Goal: Transaction & Acquisition: Download file/media

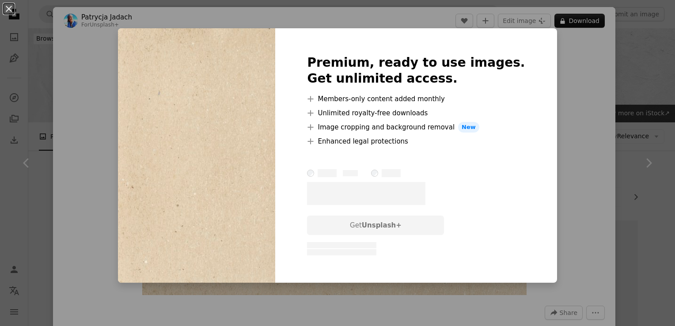
scroll to position [2063, 0]
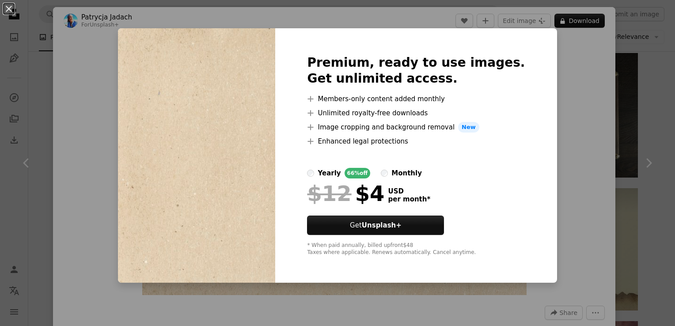
click at [550, 98] on div "An X shape Premium, ready to use images. Get unlimited access. A plus sign Memb…" at bounding box center [337, 163] width 675 height 326
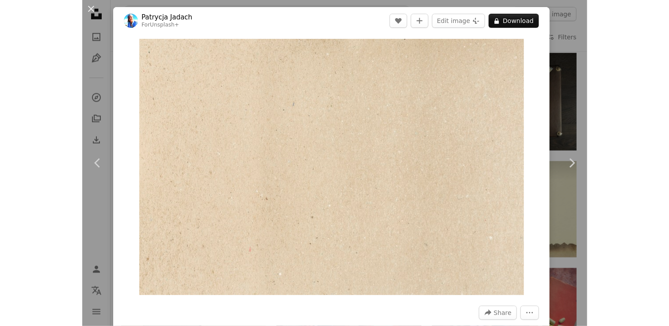
scroll to position [2063, 0]
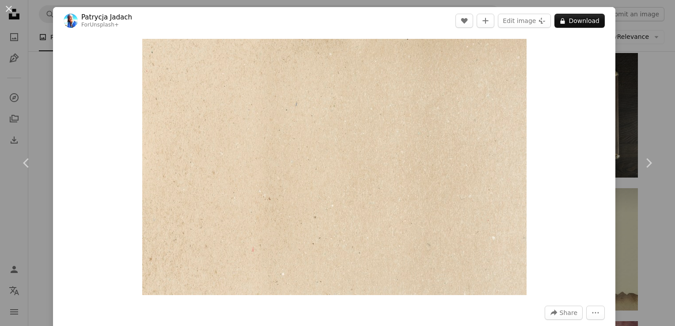
click at [647, 89] on div "An X shape Chevron left Chevron right [PERSON_NAME] For Unsplash+ A heart A plu…" at bounding box center [337, 163] width 675 height 326
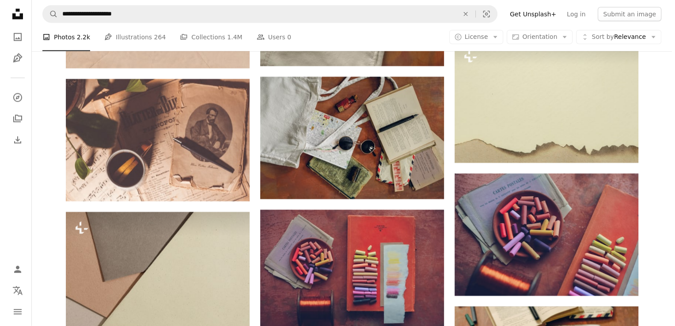
scroll to position [2063, 0]
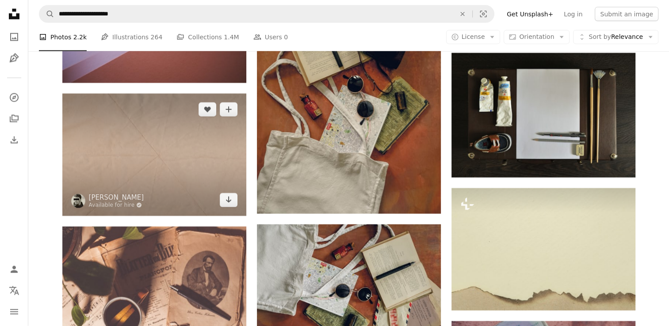
click at [192, 140] on img at bounding box center [154, 155] width 184 height 122
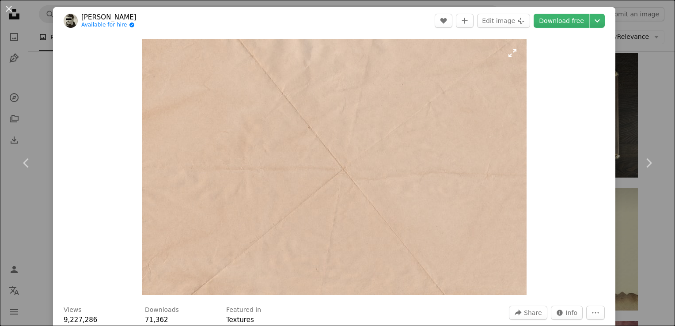
drag, startPoint x: 327, startPoint y: 162, endPoint x: 385, endPoint y: 147, distance: 60.3
click at [385, 147] on img "Zoom in on this image" at bounding box center [334, 167] width 385 height 256
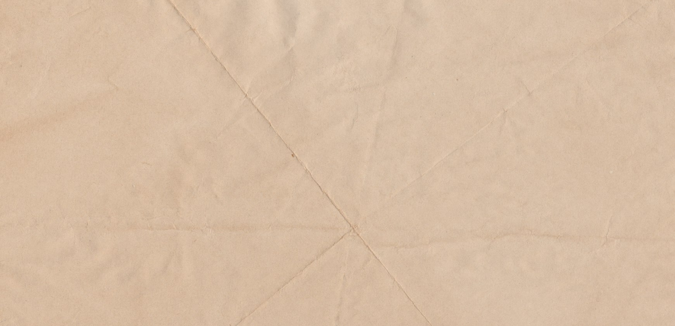
click at [641, 18] on img "Zoom out on this image" at bounding box center [338, 225] width 676 height 451
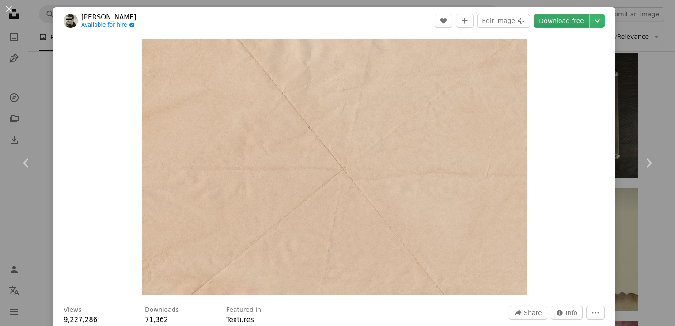
click at [568, 22] on link "Download free" at bounding box center [562, 21] width 56 height 14
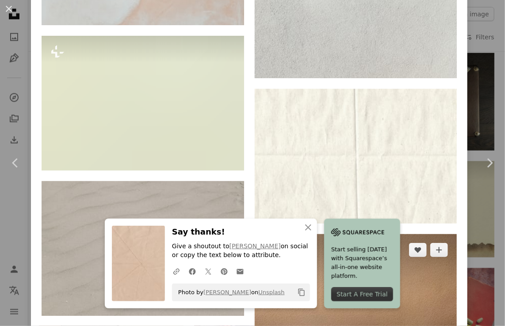
scroll to position [1915, 0]
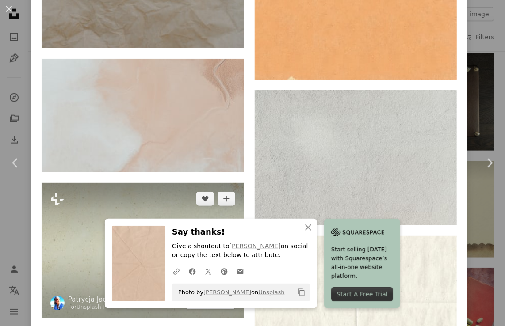
click at [154, 189] on img at bounding box center [143, 250] width 202 height 135
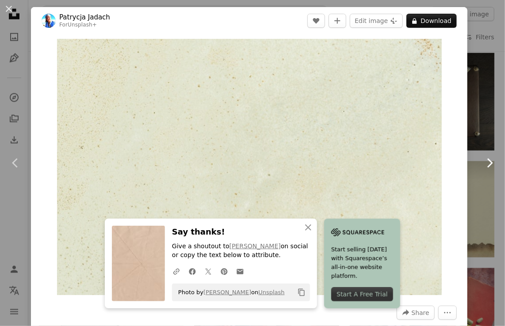
drag, startPoint x: 484, startPoint y: 160, endPoint x: 473, endPoint y: 148, distance: 16.3
click at [484, 159] on icon "Chevron right" at bounding box center [489, 163] width 14 height 14
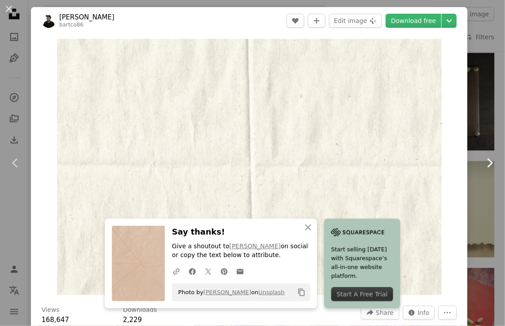
click at [487, 162] on icon at bounding box center [490, 162] width 6 height 9
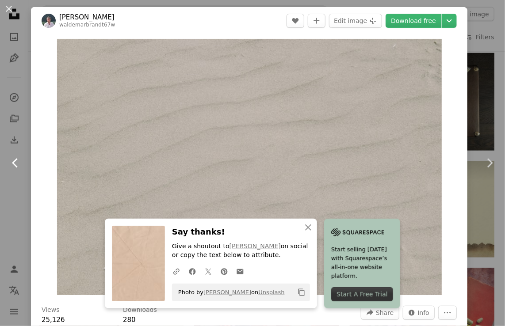
click at [16, 165] on icon "Chevron left" at bounding box center [15, 163] width 14 height 14
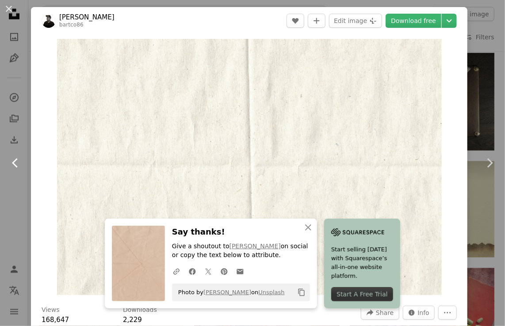
click at [16, 165] on icon "Chevron left" at bounding box center [15, 163] width 14 height 14
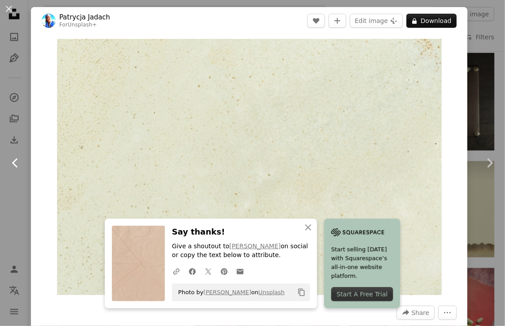
click at [16, 165] on icon "Chevron left" at bounding box center [15, 163] width 14 height 14
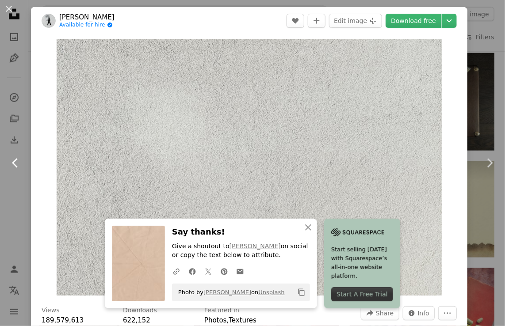
click at [16, 165] on icon "Chevron left" at bounding box center [15, 163] width 14 height 14
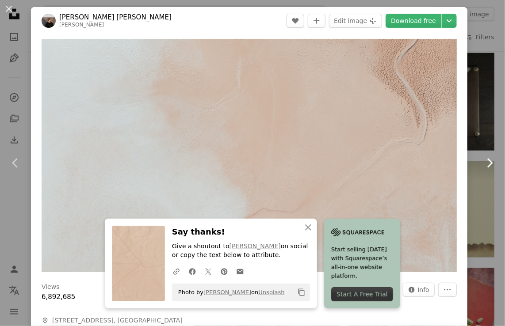
click at [474, 137] on link "Chevron right" at bounding box center [489, 163] width 31 height 85
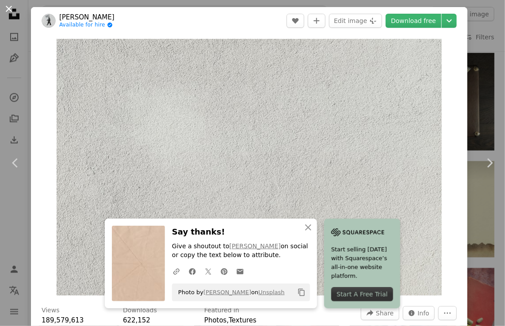
click at [5, 10] on button "An X shape" at bounding box center [9, 9] width 11 height 11
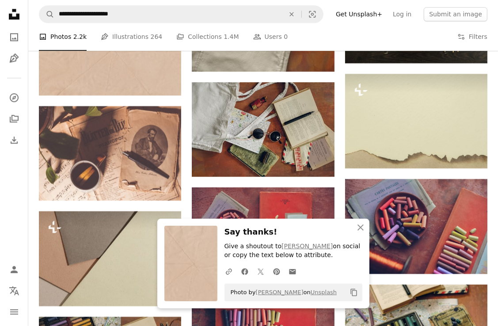
scroll to position [1620, 0]
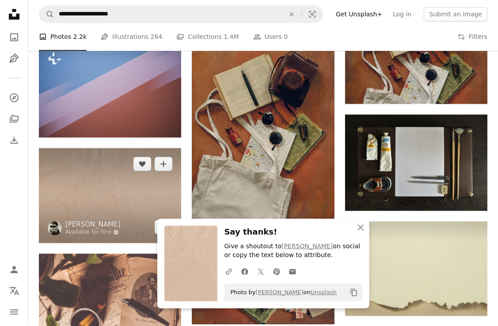
click at [96, 193] on img at bounding box center [110, 195] width 142 height 95
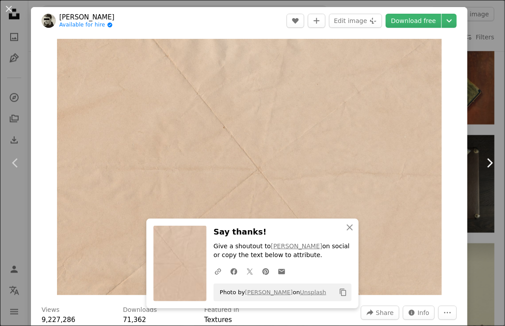
click at [482, 166] on icon "Chevron right" at bounding box center [489, 163] width 14 height 14
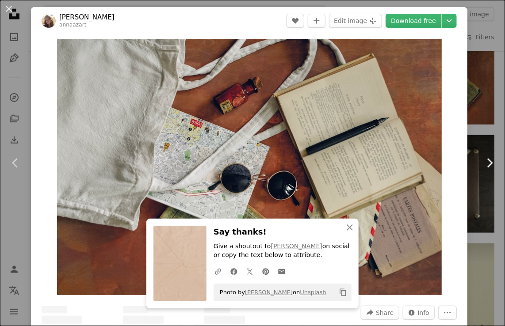
click at [482, 166] on icon "Chevron right" at bounding box center [489, 163] width 14 height 14
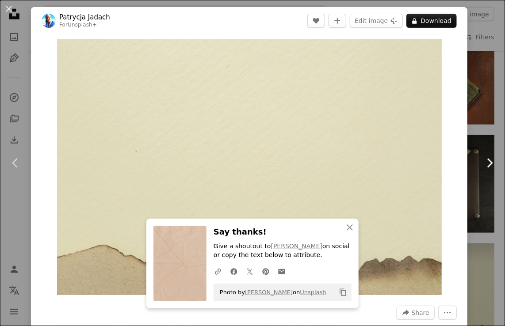
click at [482, 165] on icon "Chevron right" at bounding box center [489, 163] width 14 height 14
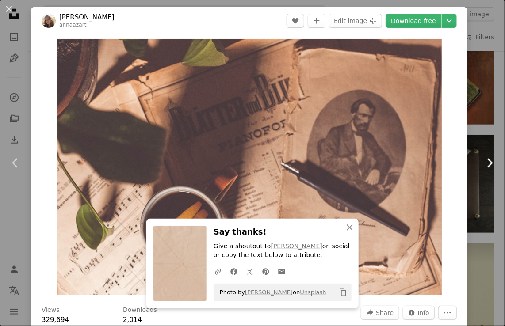
click at [482, 165] on icon "Chevron right" at bounding box center [489, 163] width 14 height 14
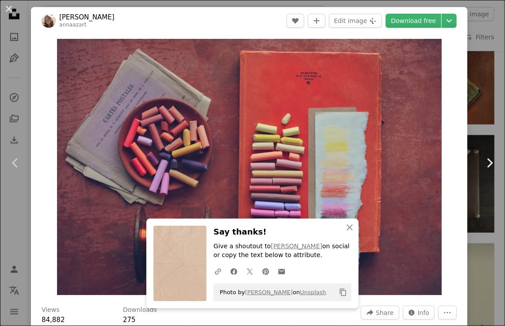
click at [482, 165] on icon "Chevron right" at bounding box center [489, 163] width 14 height 14
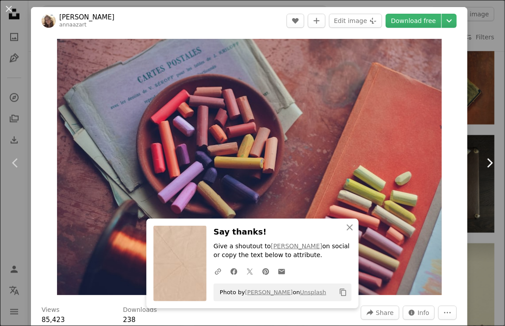
click at [482, 165] on icon "Chevron right" at bounding box center [489, 163] width 14 height 14
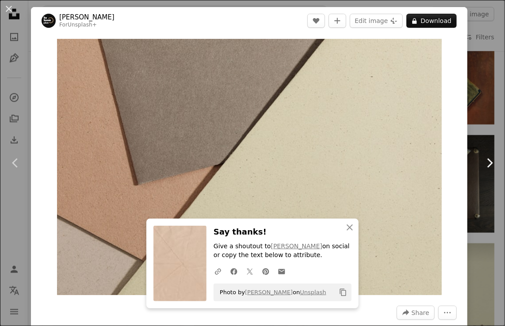
click at [482, 165] on icon "Chevron right" at bounding box center [489, 163] width 14 height 14
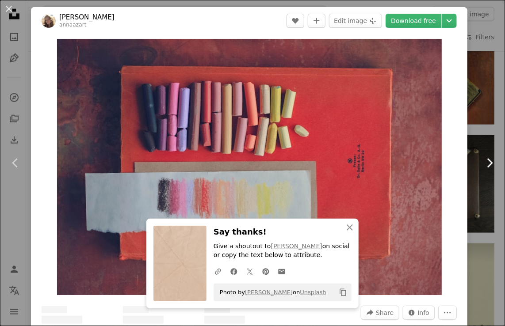
click at [482, 165] on icon "Chevron right" at bounding box center [489, 163] width 14 height 14
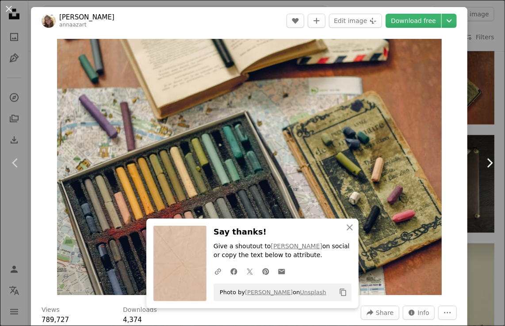
click at [487, 164] on icon at bounding box center [490, 162] width 6 height 9
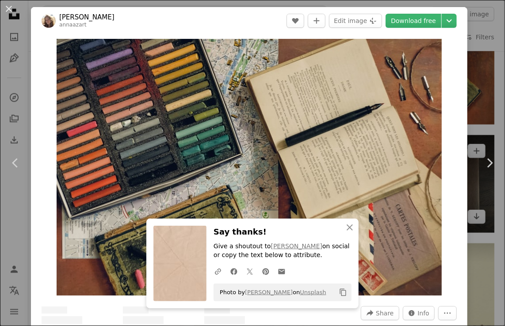
click at [474, 206] on div "An X shape Chevron left Chevron right [PERSON_NAME] annaazart A heart A plus si…" at bounding box center [252, 163] width 505 height 326
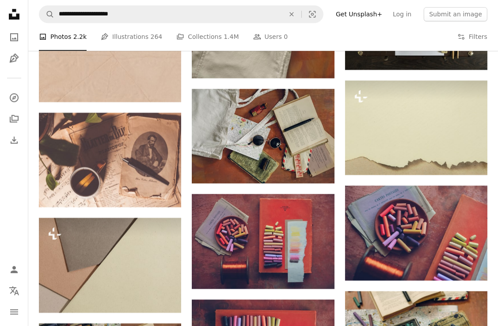
scroll to position [1620, 0]
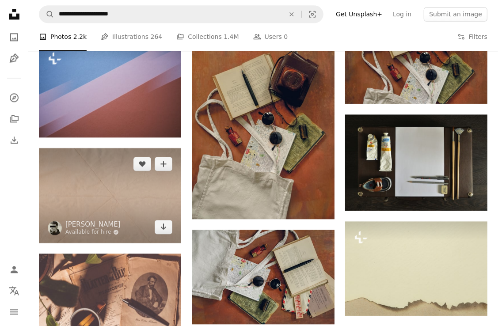
click at [130, 215] on img at bounding box center [110, 195] width 142 height 95
click at [120, 193] on img at bounding box center [110, 195] width 142 height 95
click at [77, 172] on img at bounding box center [110, 195] width 142 height 95
click at [79, 199] on img at bounding box center [110, 195] width 142 height 95
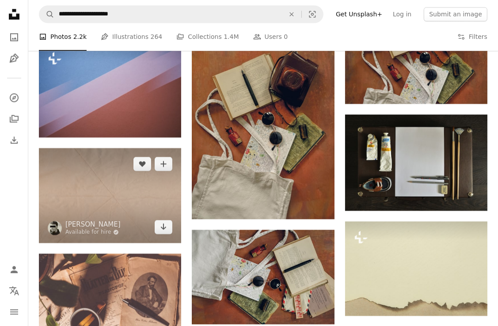
click at [79, 199] on img at bounding box center [110, 195] width 142 height 95
click at [107, 194] on img at bounding box center [110, 195] width 142 height 95
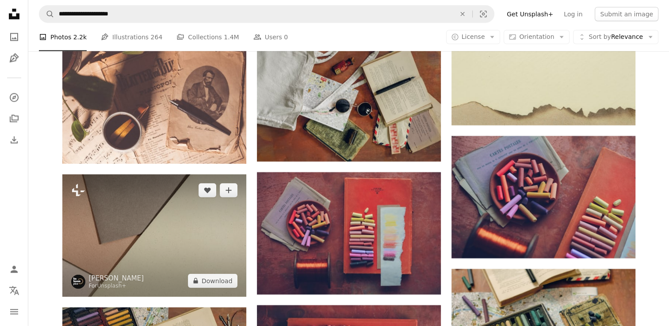
scroll to position [2101, 0]
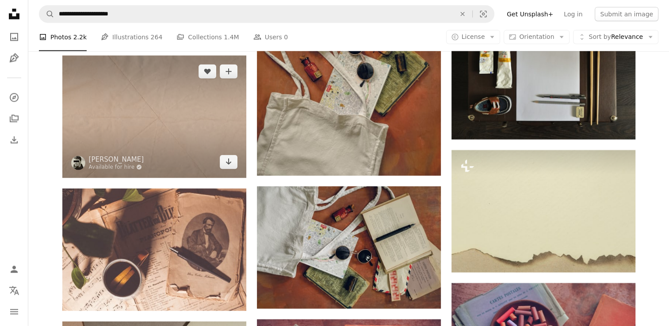
click at [171, 129] on img at bounding box center [154, 117] width 184 height 122
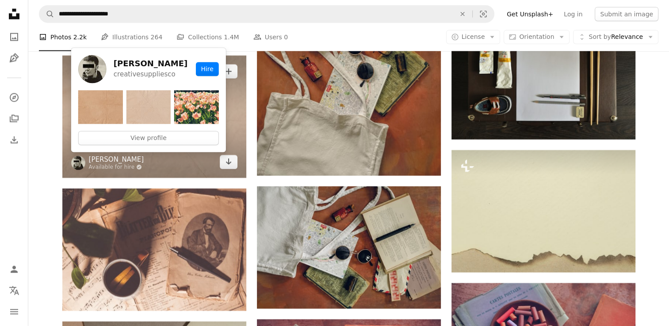
click at [101, 162] on link "[PERSON_NAME]" at bounding box center [116, 159] width 55 height 9
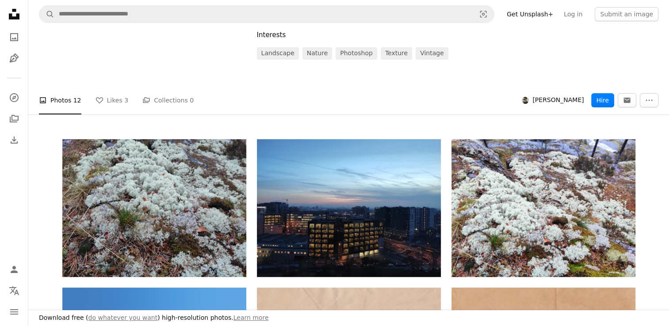
scroll to position [294, 0]
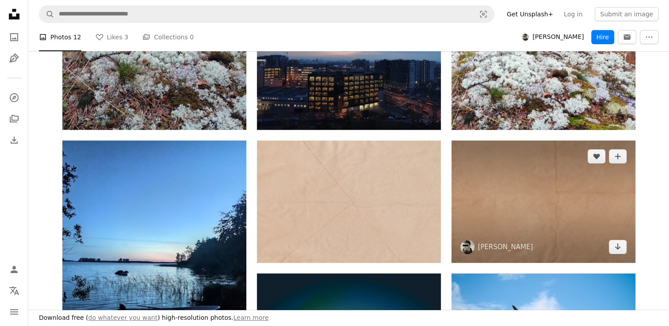
click at [513, 184] on img at bounding box center [543, 202] width 184 height 122
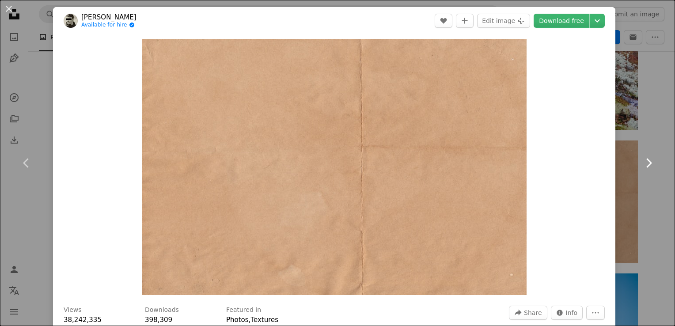
click at [642, 162] on icon "Chevron right" at bounding box center [649, 163] width 14 height 14
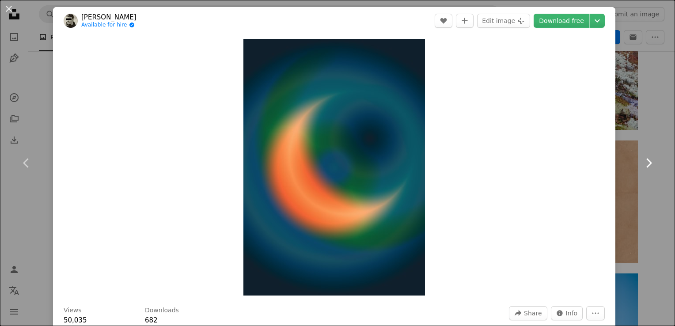
click at [652, 142] on link "Chevron right" at bounding box center [648, 163] width 53 height 85
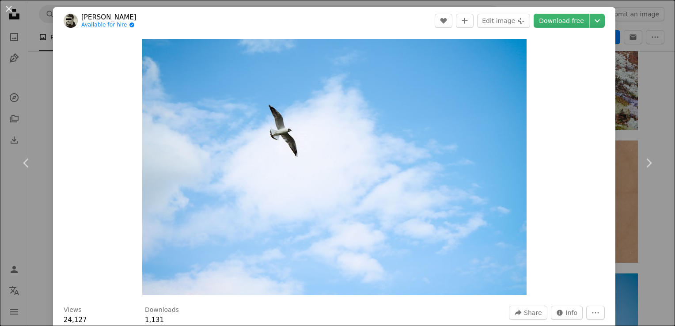
click at [658, 67] on div "An X shape Chevron left Chevron right [PERSON_NAME] Available for hire A checkm…" at bounding box center [337, 163] width 675 height 326
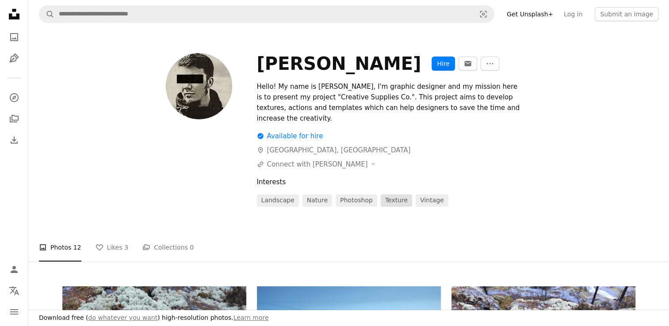
click at [386, 194] on link "Texture" at bounding box center [396, 200] width 31 height 12
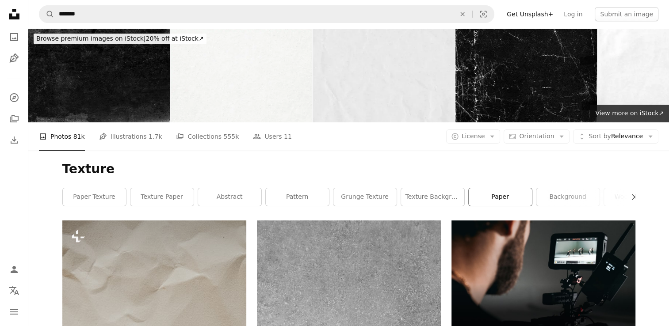
click at [493, 199] on link "paper" at bounding box center [500, 197] width 63 height 18
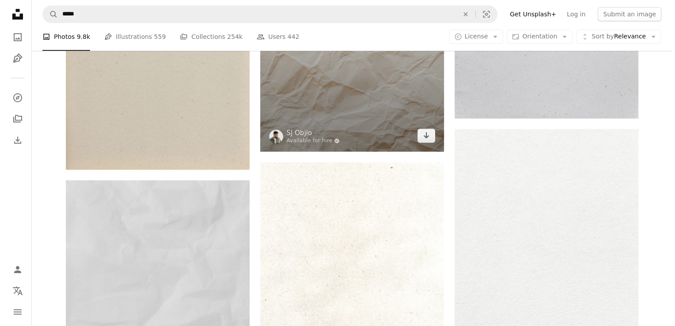
scroll to position [736, 0]
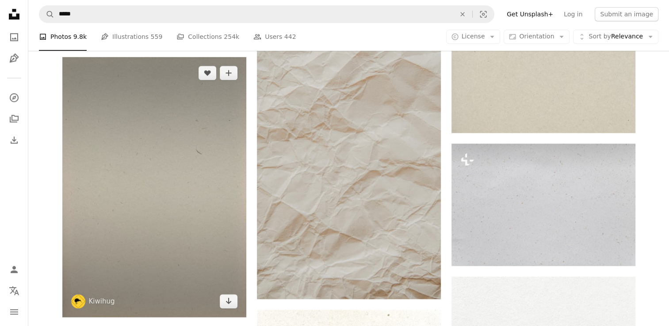
click at [173, 195] on img at bounding box center [154, 187] width 184 height 260
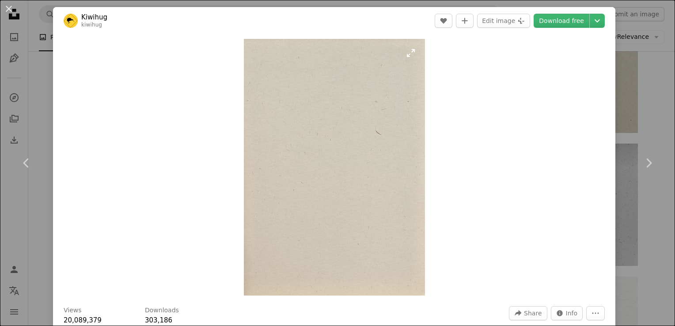
click at [412, 52] on img "Zoom in on this image" at bounding box center [334, 167] width 181 height 257
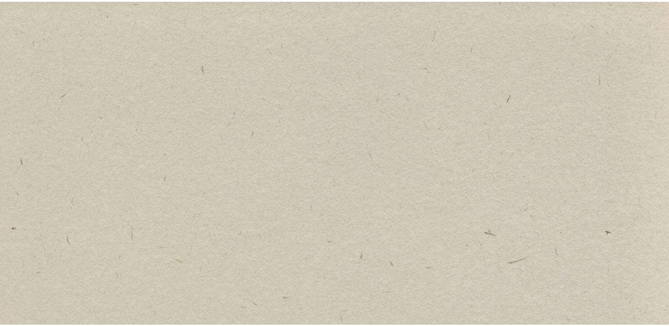
scroll to position [306, 0]
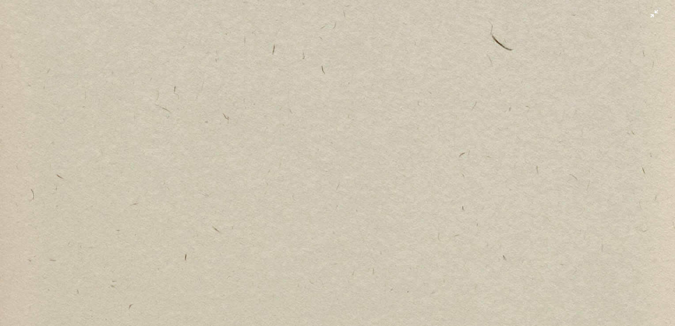
click at [646, 15] on img "Zoom out on this image" at bounding box center [338, 172] width 676 height 958
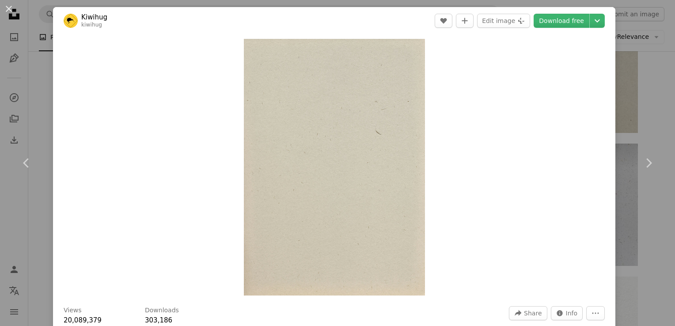
click at [42, 75] on div "An X shape Chevron left Chevron right Kiwihug kiwihug A heart A plus sign Edit …" at bounding box center [337, 163] width 675 height 326
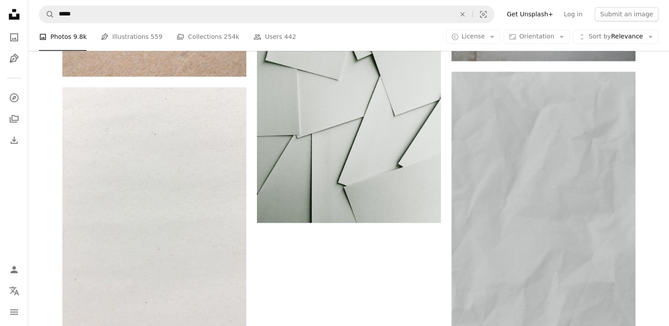
scroll to position [1768, 0]
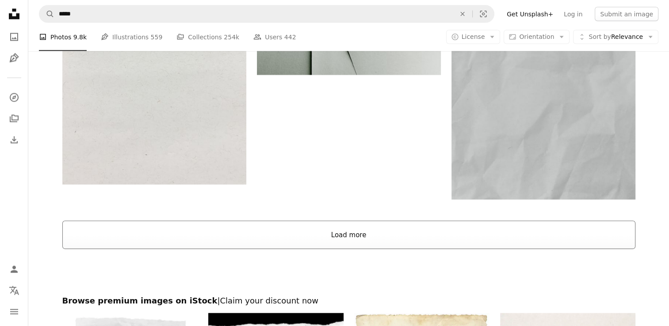
click at [286, 233] on button "Load more" at bounding box center [348, 235] width 573 height 28
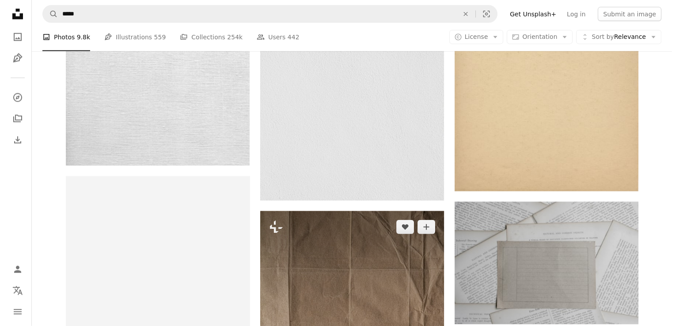
scroll to position [1915, 0]
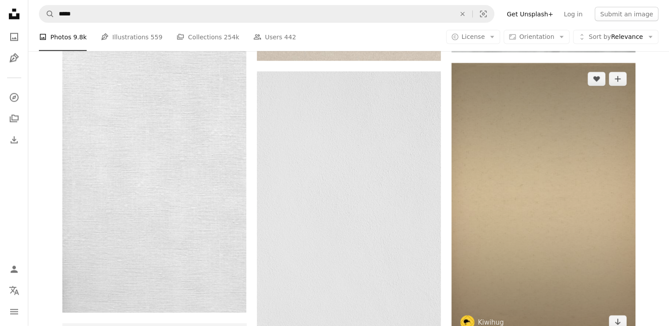
click at [545, 207] on img at bounding box center [543, 200] width 184 height 275
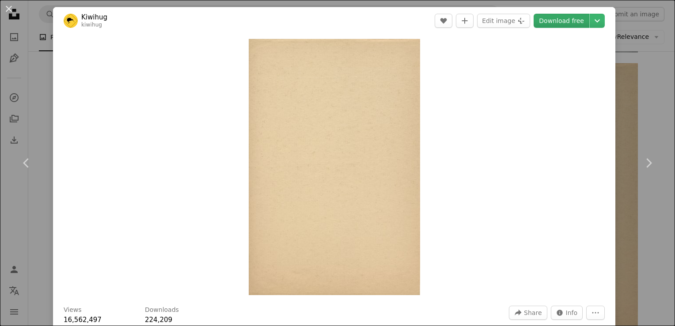
click at [555, 23] on link "Download free" at bounding box center [562, 21] width 56 height 14
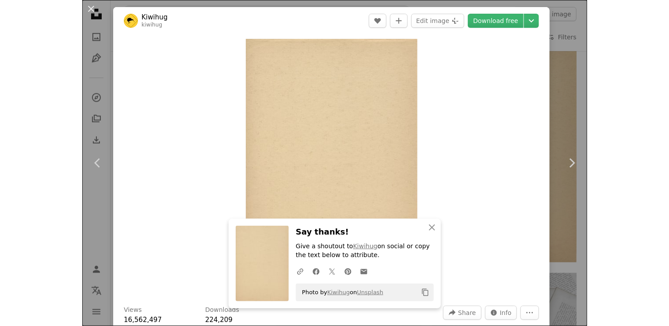
scroll to position [1915, 0]
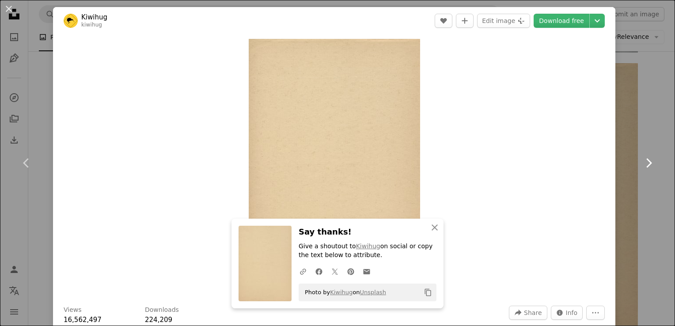
click at [649, 144] on link "Chevron right" at bounding box center [648, 163] width 53 height 85
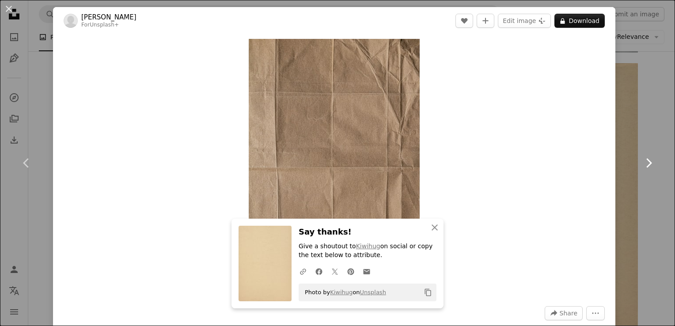
click at [648, 163] on icon "Chevron right" at bounding box center [649, 163] width 14 height 14
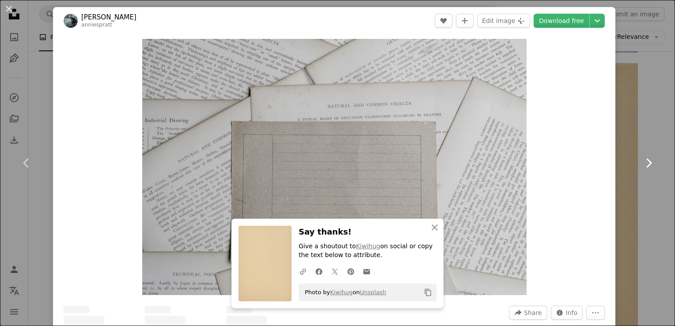
click at [647, 163] on icon "Chevron right" at bounding box center [649, 163] width 14 height 14
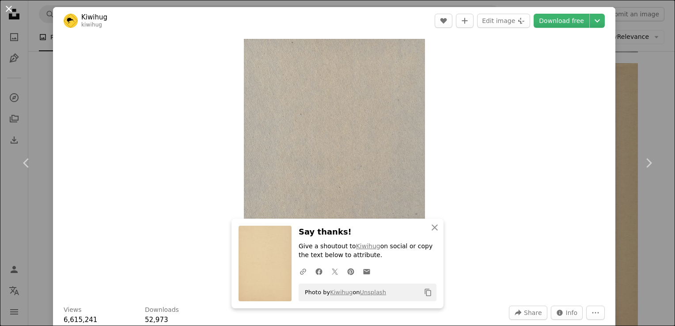
click at [7, 12] on button "An X shape" at bounding box center [9, 9] width 11 height 11
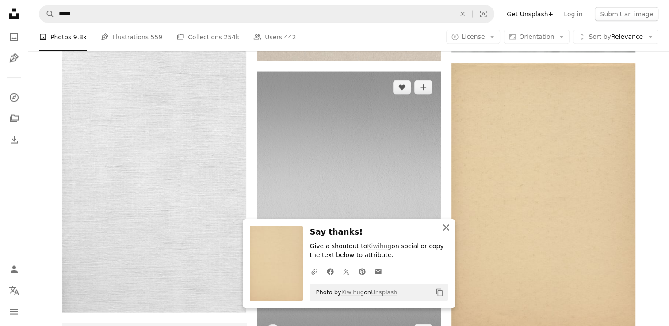
drag, startPoint x: 447, startPoint y: 231, endPoint x: 369, endPoint y: 206, distance: 82.1
click at [447, 231] on icon "An X shape" at bounding box center [446, 227] width 11 height 11
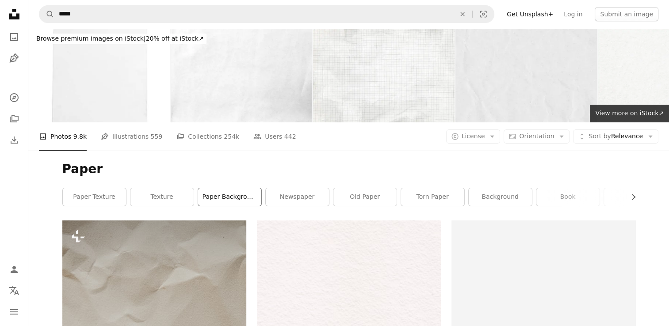
click at [221, 201] on link "paper background" at bounding box center [229, 197] width 63 height 18
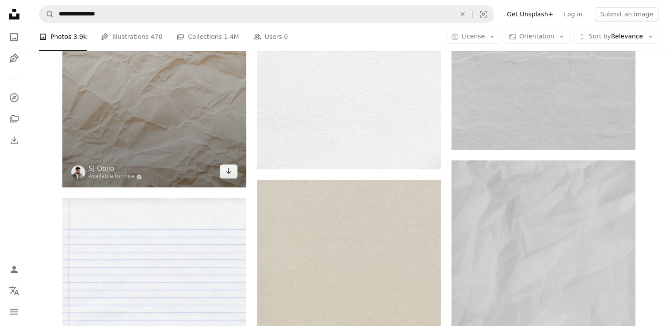
scroll to position [589, 0]
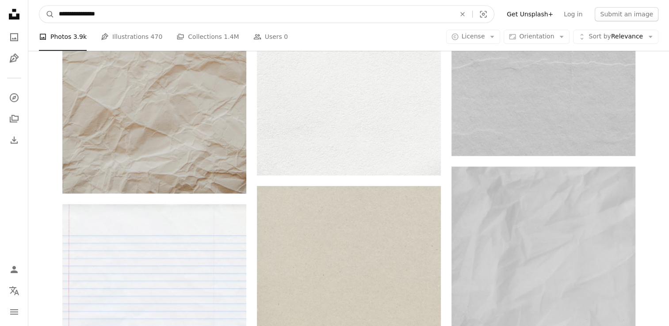
click at [70, 16] on input "**********" at bounding box center [253, 14] width 398 height 17
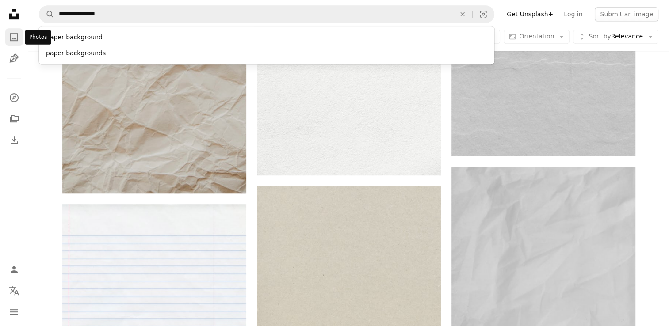
click at [11, 37] on icon "Photos" at bounding box center [14, 37] width 8 height 8
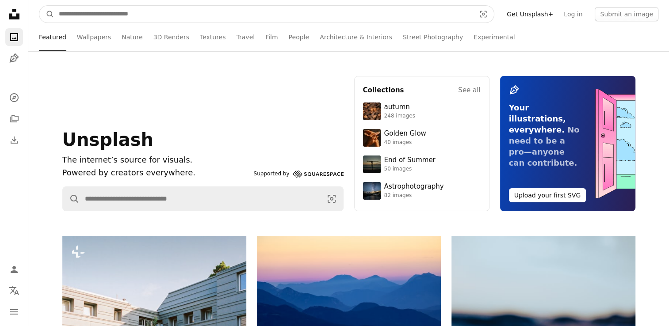
click at [60, 15] on input "Find visuals sitewide" at bounding box center [263, 14] width 418 height 17
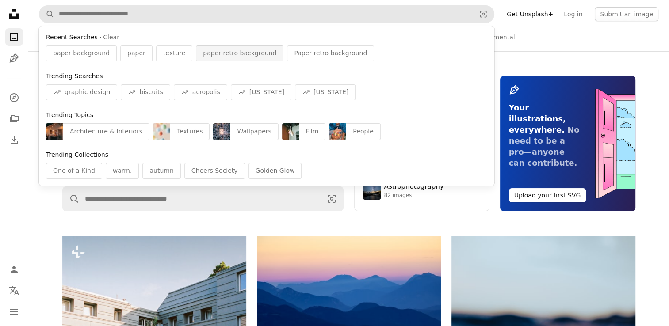
click at [213, 57] on span "paper retro background" at bounding box center [239, 53] width 73 height 9
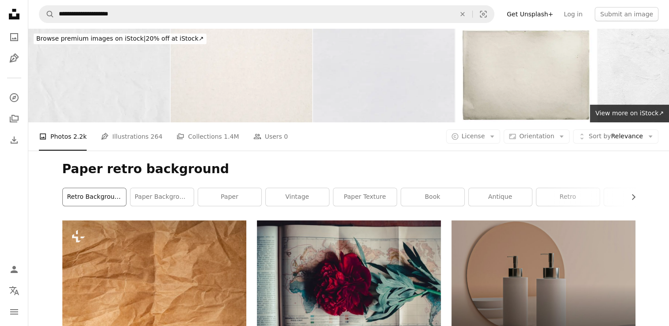
click at [86, 201] on link "retro background" at bounding box center [94, 197] width 63 height 18
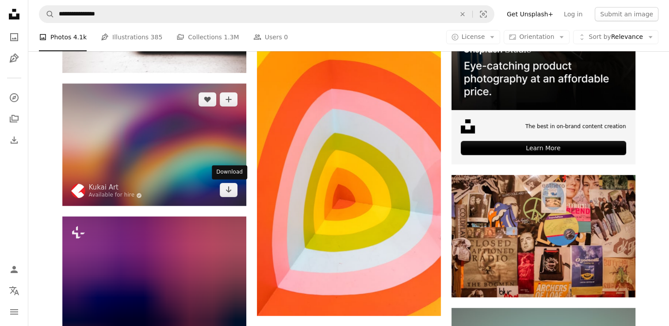
scroll to position [147, 0]
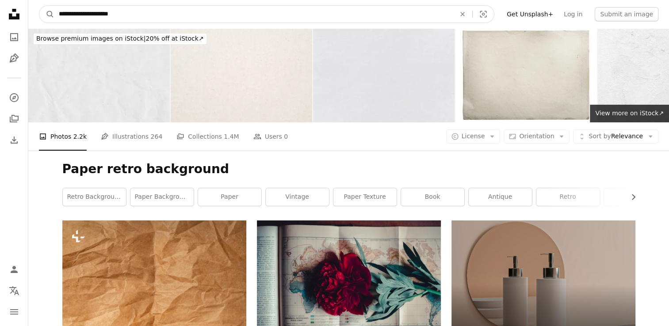
drag, startPoint x: 124, startPoint y: 16, endPoint x: 91, endPoint y: 19, distance: 33.3
click at [91, 19] on input "**********" at bounding box center [253, 14] width 398 height 17
type input "**********"
click button "A magnifying glass" at bounding box center [46, 14] width 15 height 17
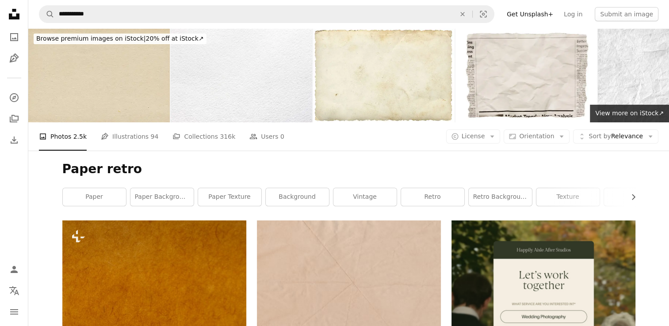
scroll to position [147, 0]
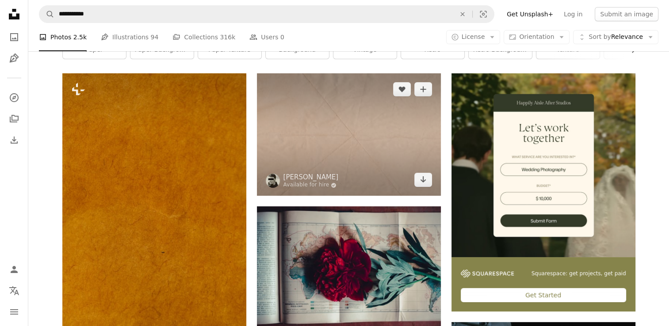
click at [394, 159] on img at bounding box center [349, 134] width 184 height 122
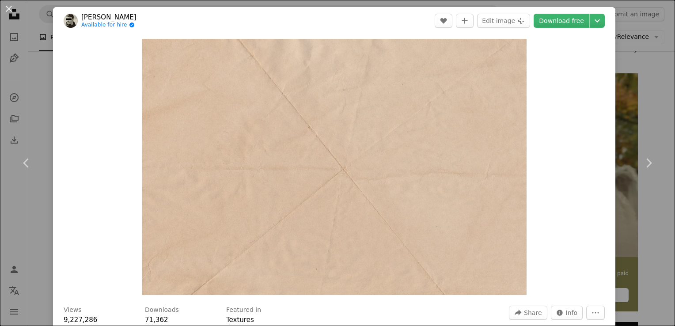
click at [649, 118] on div "An X shape Chevron left Chevron right [PERSON_NAME] Available for hire A checkm…" at bounding box center [337, 163] width 675 height 326
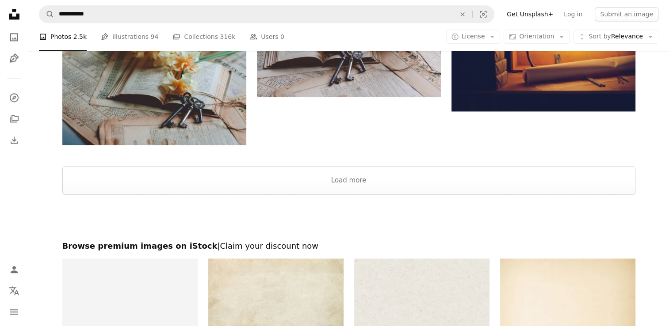
scroll to position [1326, 0]
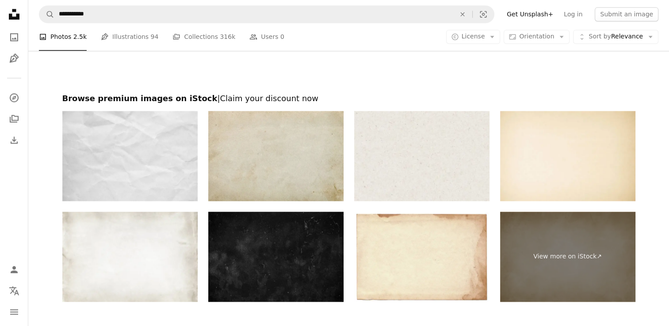
click at [282, 152] on img at bounding box center [275, 156] width 135 height 90
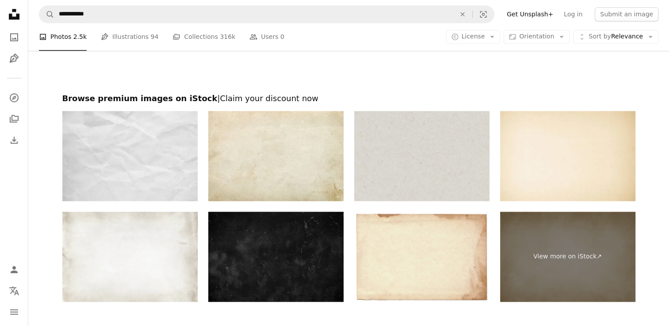
click at [422, 160] on img at bounding box center [421, 156] width 135 height 90
